Goal: Use online tool/utility: Utilize a website feature to perform a specific function

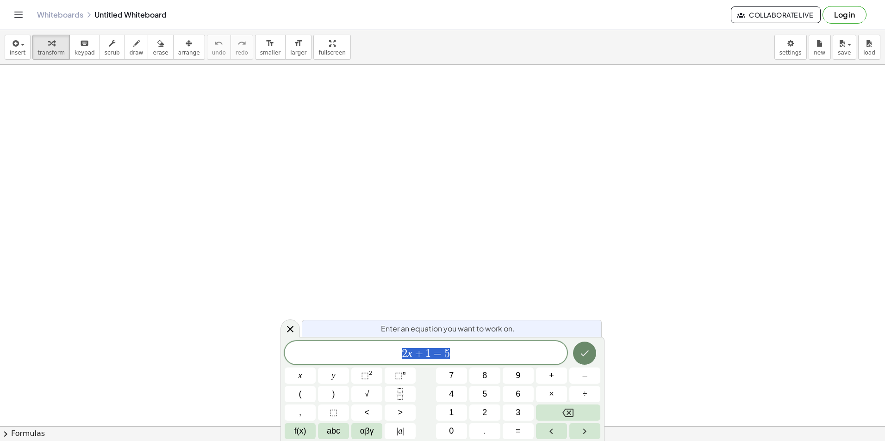
click at [579, 351] on icon "Done" at bounding box center [584, 353] width 11 height 11
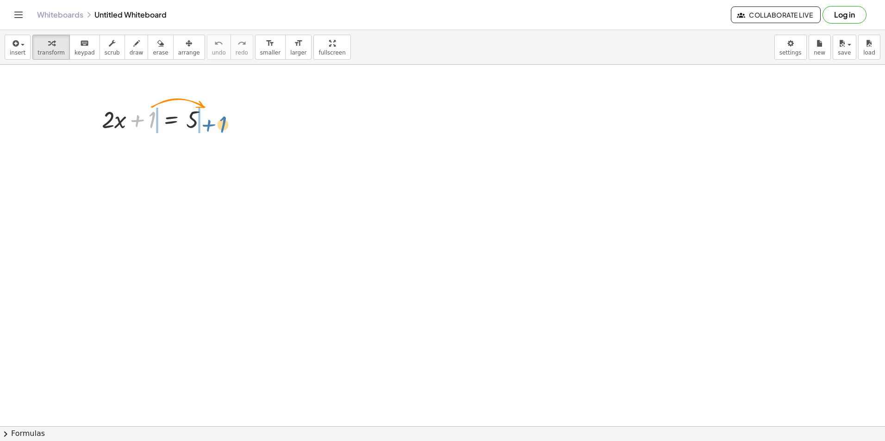
drag, startPoint x: 151, startPoint y: 118, endPoint x: 222, endPoint y: 123, distance: 71.0
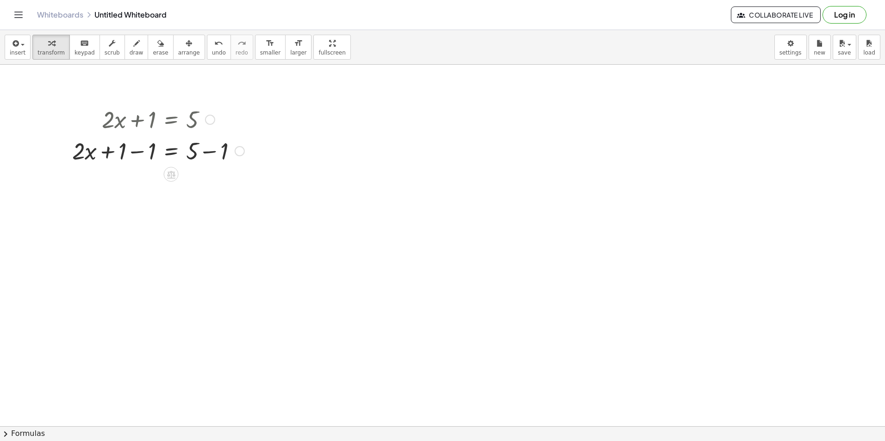
click at [236, 152] on div at bounding box center [240, 151] width 10 height 10
click at [236, 152] on div "Transform line Copy line as LaTeX Copy derivation as LaTeX Expand new lines: On" at bounding box center [240, 151] width 10 height 10
click at [227, 151] on div at bounding box center [158, 150] width 181 height 31
drag, startPoint x: 151, startPoint y: 181, endPoint x: 114, endPoint y: 181, distance: 36.6
click at [114, 181] on div at bounding box center [158, 181] width 181 height 31
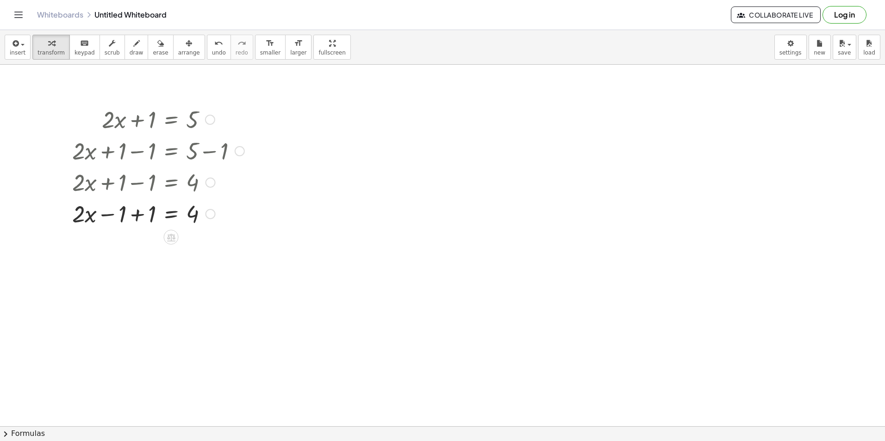
click at [143, 216] on div at bounding box center [158, 213] width 181 height 31
drag, startPoint x: 142, startPoint y: 253, endPoint x: 211, endPoint y: 265, distance: 69.5
drag, startPoint x: 140, startPoint y: 280, endPoint x: 143, endPoint y: 296, distance: 16.6
drag, startPoint x: 193, startPoint y: 333, endPoint x: 191, endPoint y: 349, distance: 16.3
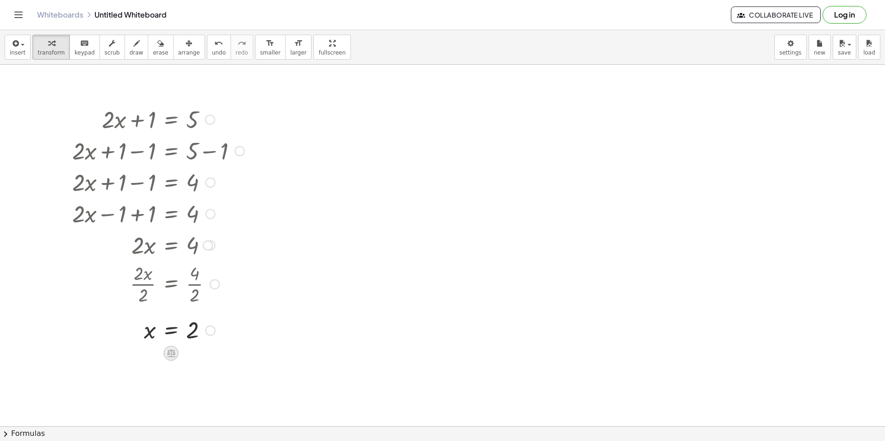
click at [168, 354] on icon at bounding box center [171, 353] width 10 height 10
click at [207, 333] on div at bounding box center [208, 331] width 10 height 10
click at [207, 333] on div "Transform line Copy line as LaTeX Copy derivation as LaTeX Expand new lines: On" at bounding box center [208, 331] width 10 height 10
